Goal: Find contact information: Find contact information

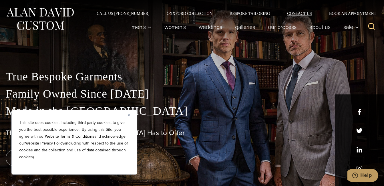
click at [301, 13] on link "Contact Us" at bounding box center [300, 13] width 42 height 4
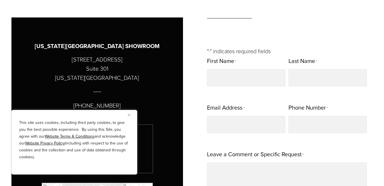
scroll to position [257, 0]
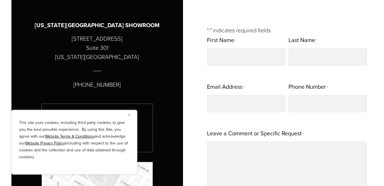
click at [128, 115] on img "Close" at bounding box center [129, 115] width 3 height 3
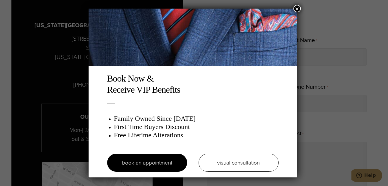
click at [297, 10] on button "×" at bounding box center [297, 8] width 7 height 7
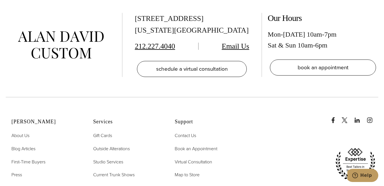
scroll to position [2314, 0]
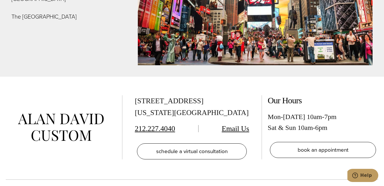
scroll to position [2200, 0]
